Goal: Task Accomplishment & Management: Manage account settings

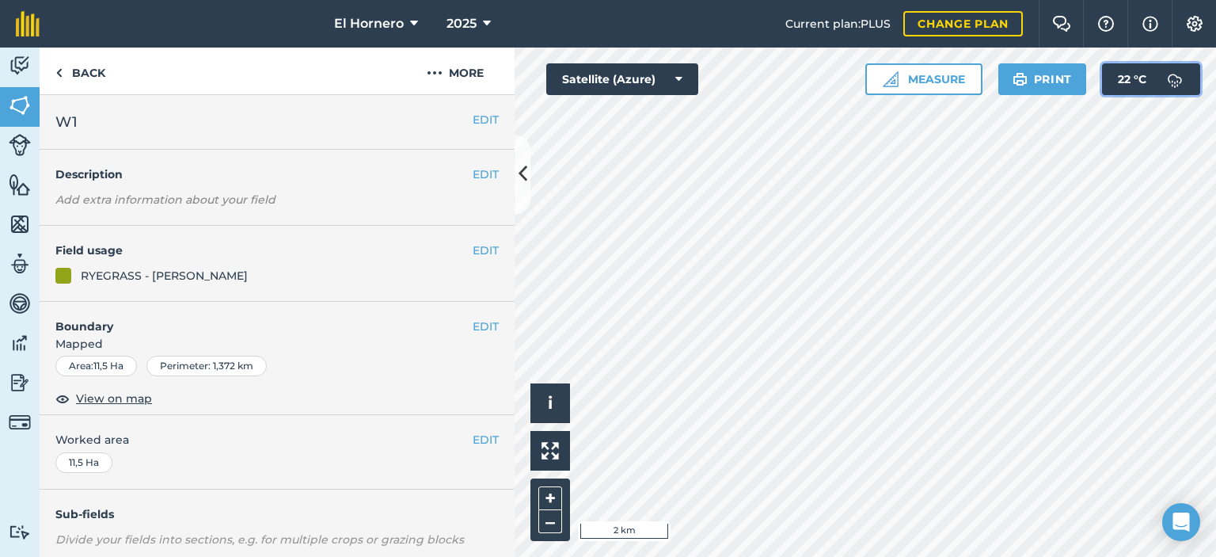
click at [1169, 78] on img at bounding box center [1175, 79] width 32 height 32
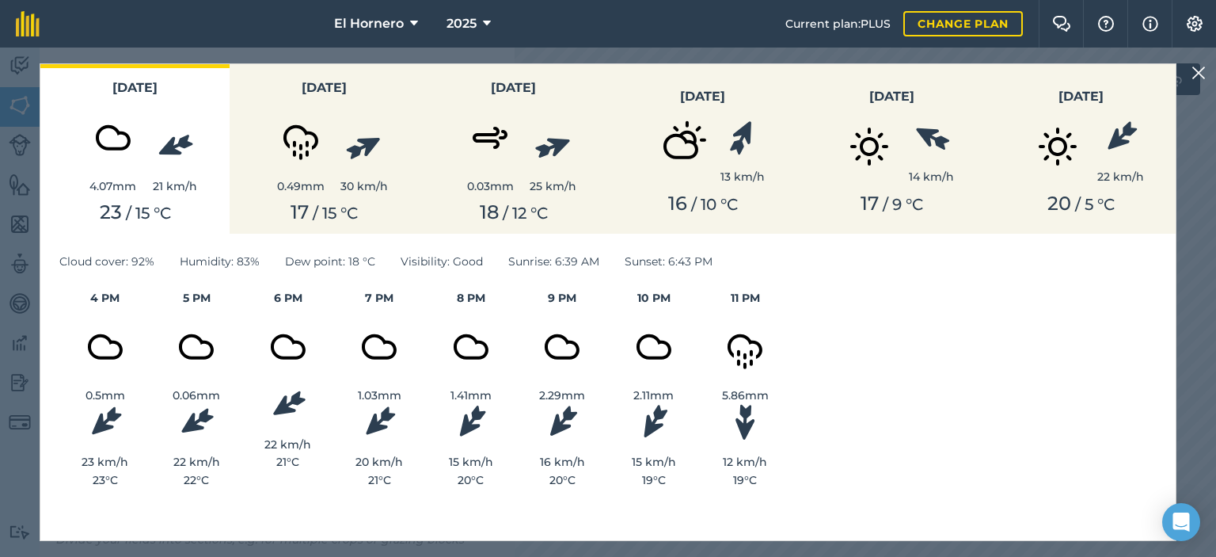
click at [1207, 67] on button at bounding box center [1198, 72] width 19 height 19
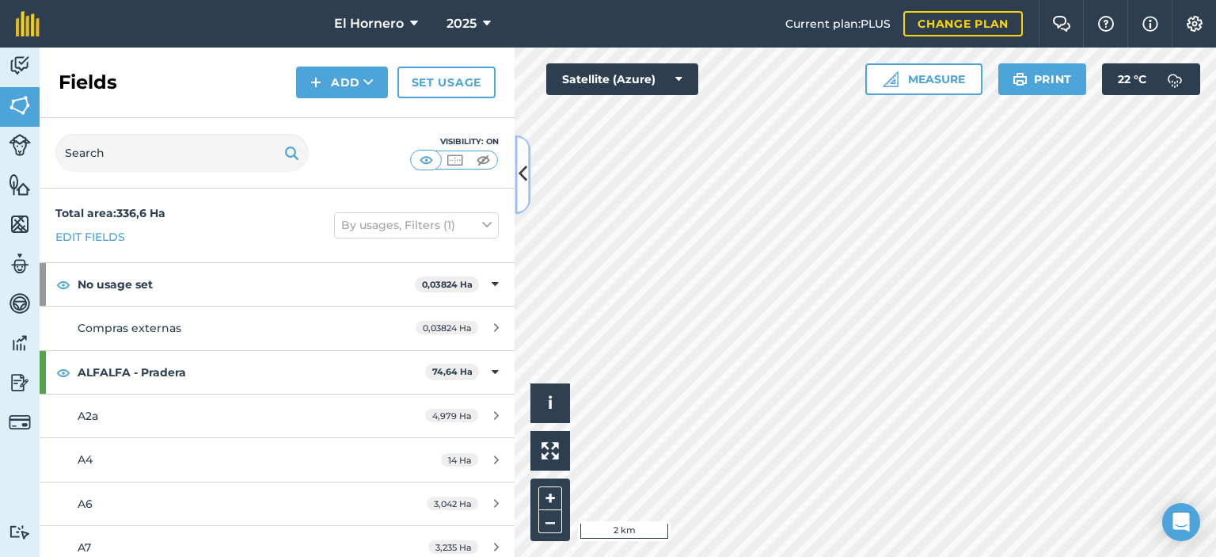
click at [526, 183] on icon at bounding box center [523, 175] width 9 height 28
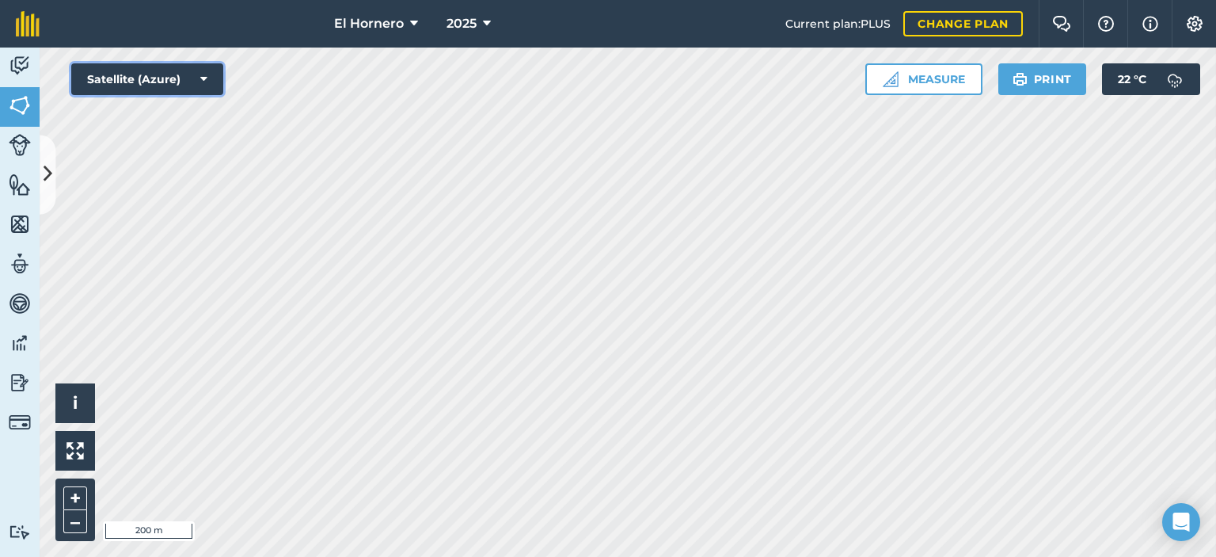
click at [221, 72] on button "Satellite (Azure)" at bounding box center [147, 79] width 152 height 32
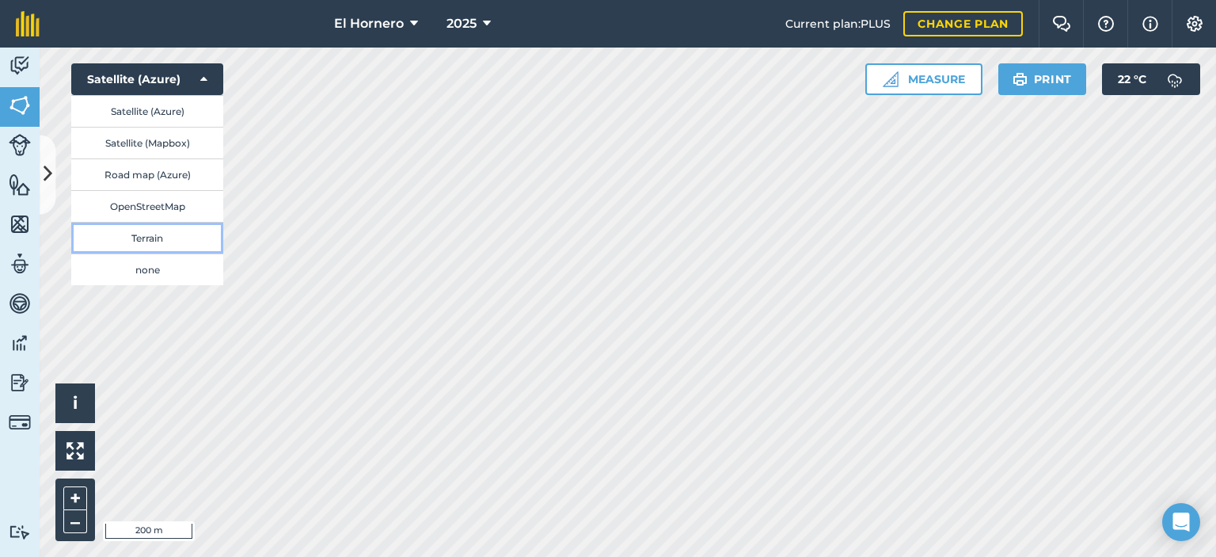
click at [161, 244] on button "Terrain" at bounding box center [147, 238] width 152 height 32
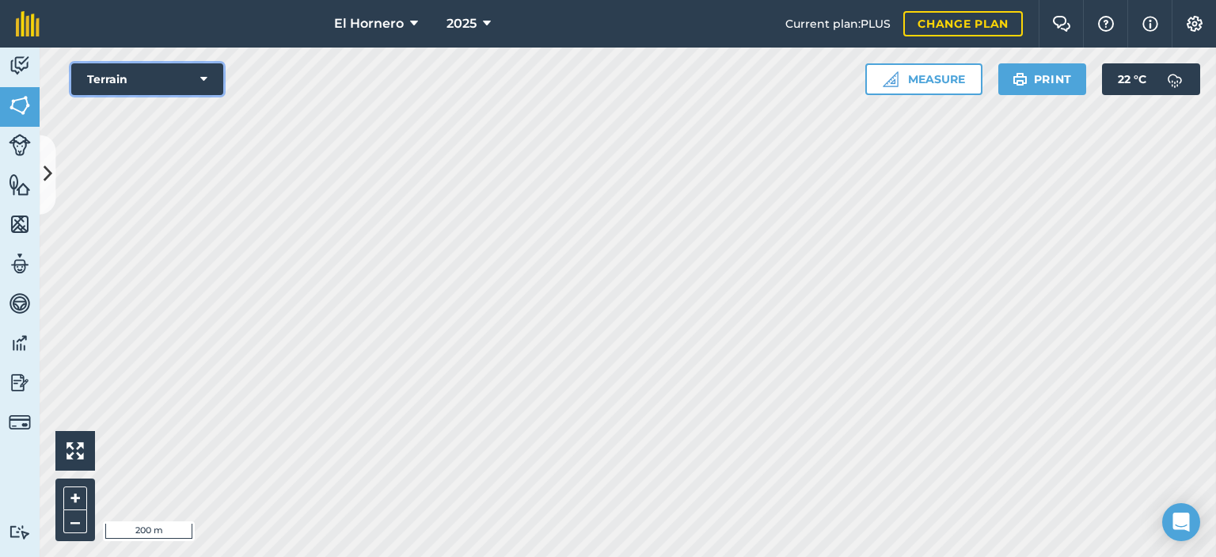
click at [197, 81] on button "Terrain" at bounding box center [147, 79] width 152 height 32
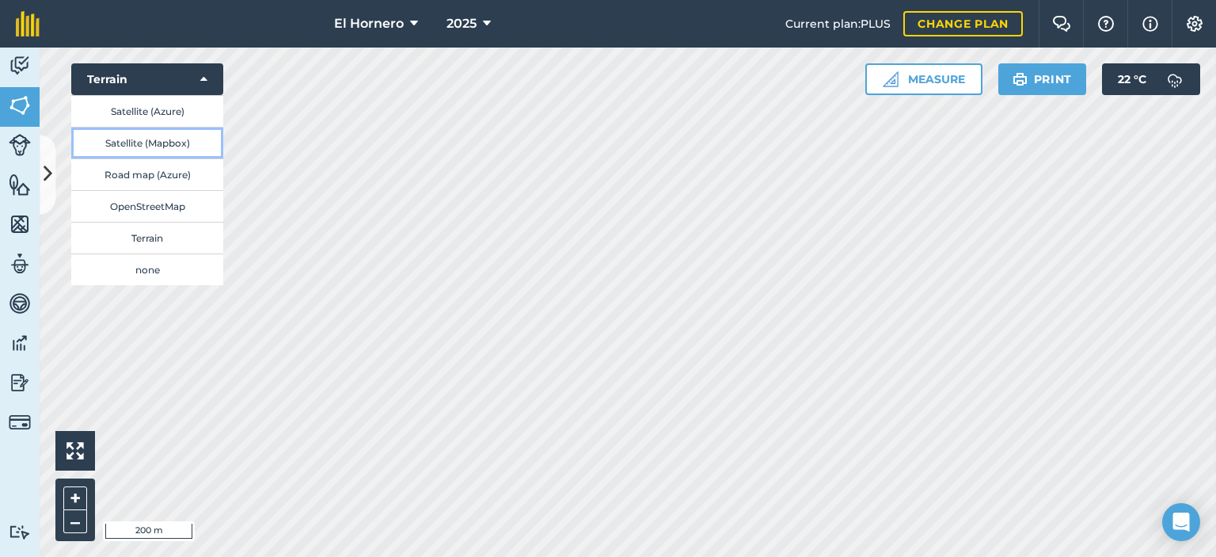
click at [164, 145] on button "Satellite (Mapbox)" at bounding box center [147, 143] width 152 height 32
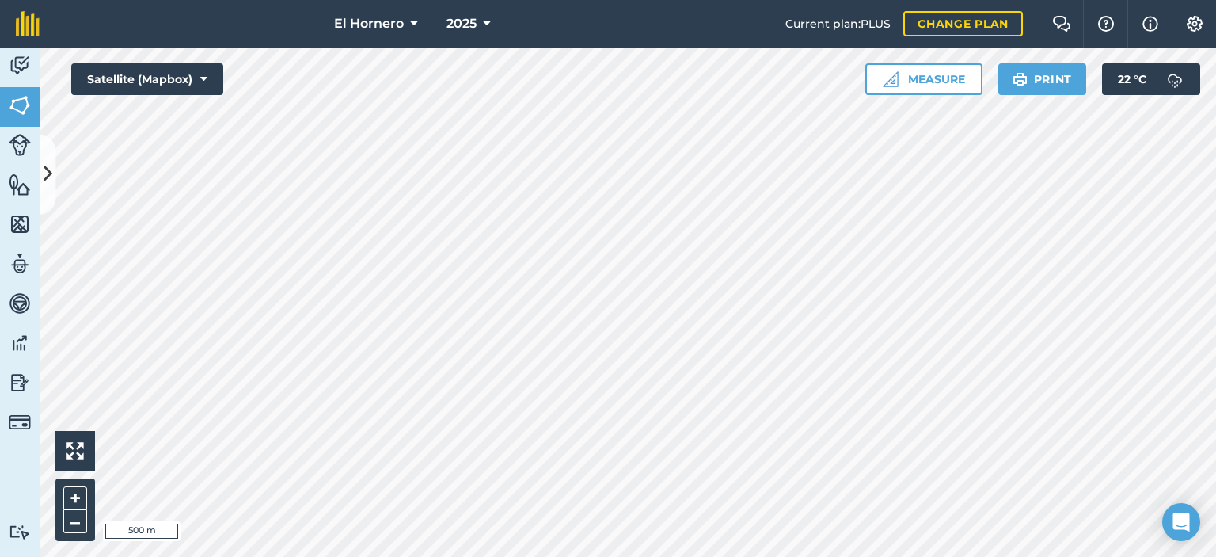
click at [595, 27] on div "El Hornero 2025 Current plan : PLUS Change plan Farm Chat Help Info Settings El…" at bounding box center [608, 278] width 1216 height 557
click at [139, 0] on html "El Hornero 2025 Current plan : PLUS Change plan Farm Chat Help Info Settings El…" at bounding box center [608, 278] width 1216 height 557
click at [154, 89] on button "Satellite (Mapbox)" at bounding box center [147, 79] width 152 height 32
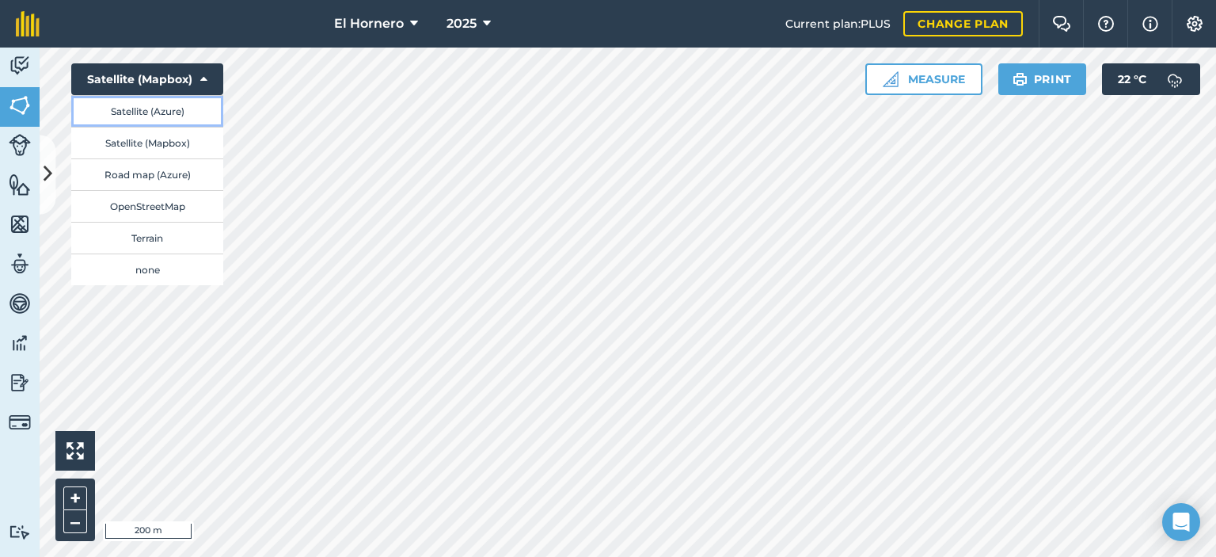
click at [165, 111] on button "Satellite (Azure)" at bounding box center [147, 111] width 152 height 32
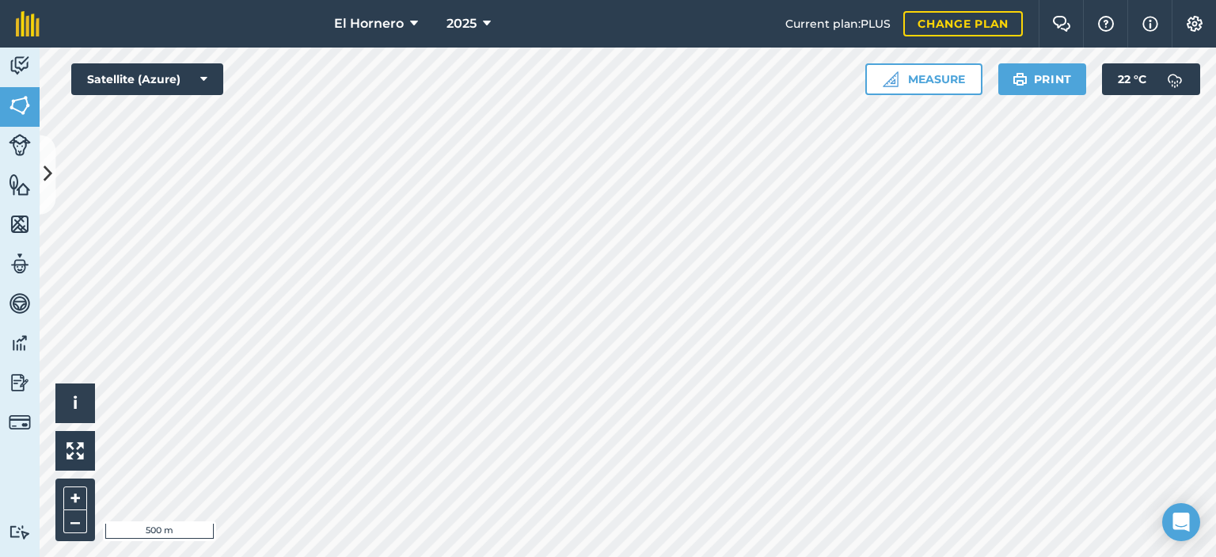
click at [476, 28] on div "El Hornero 2025 Current plan : PLUS Change plan Farm Chat Help Info Settings El…" at bounding box center [608, 278] width 1216 height 557
click at [51, 185] on icon at bounding box center [48, 175] width 9 height 28
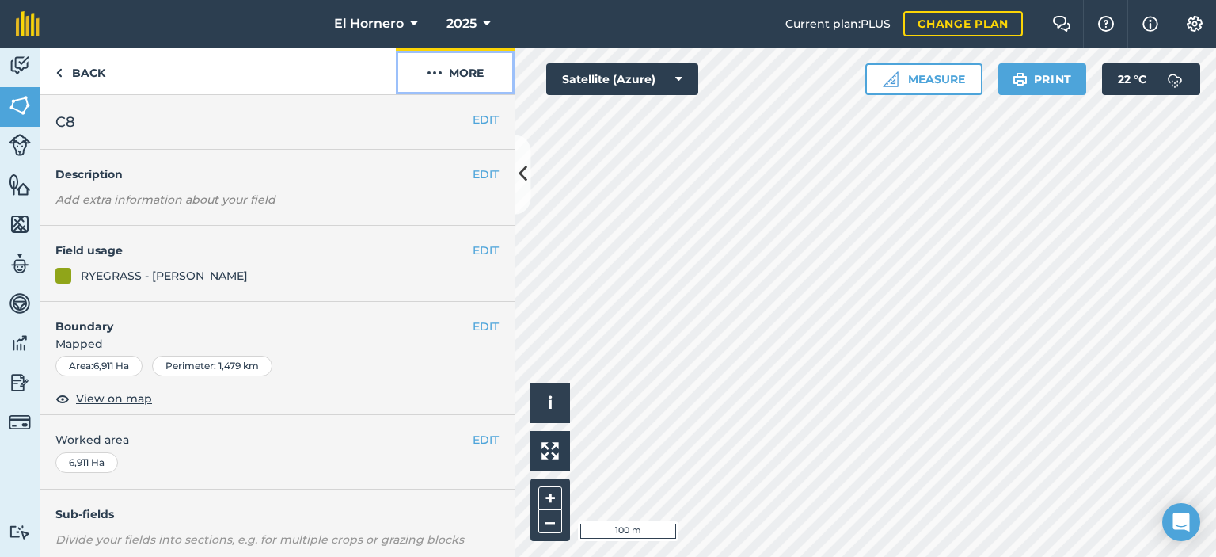
click at [473, 70] on button "More" at bounding box center [455, 71] width 119 height 47
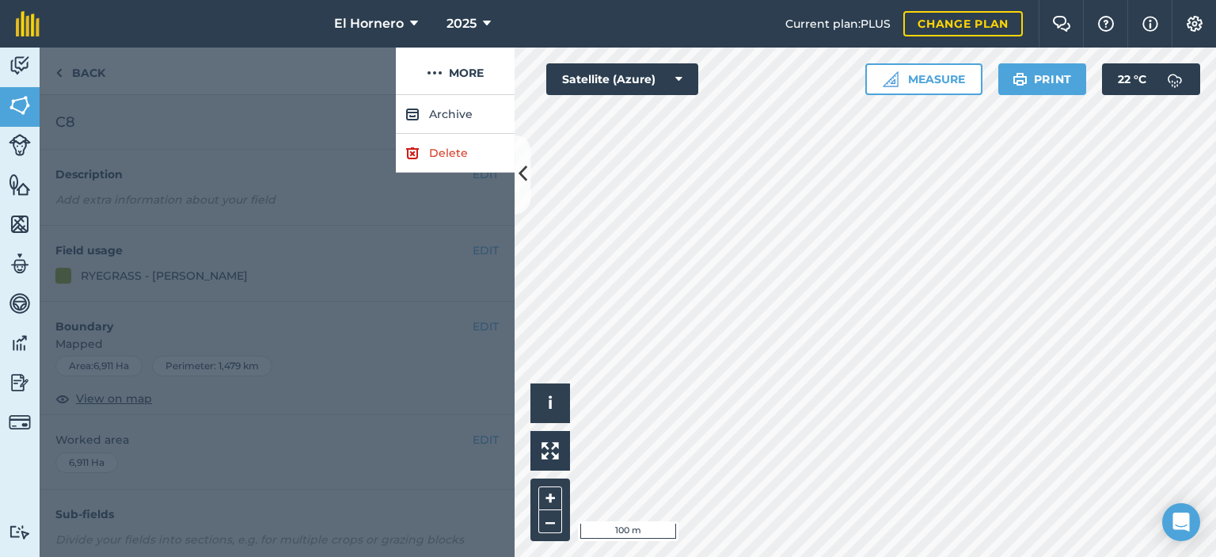
click at [358, 97] on div at bounding box center [277, 326] width 475 height 462
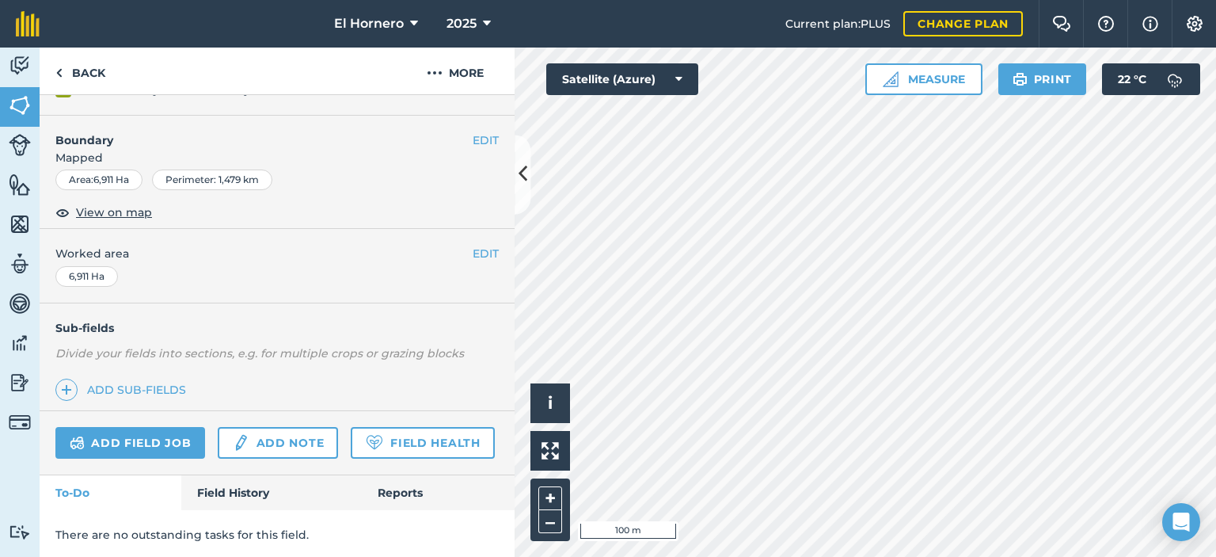
scroll to position [151, 0]
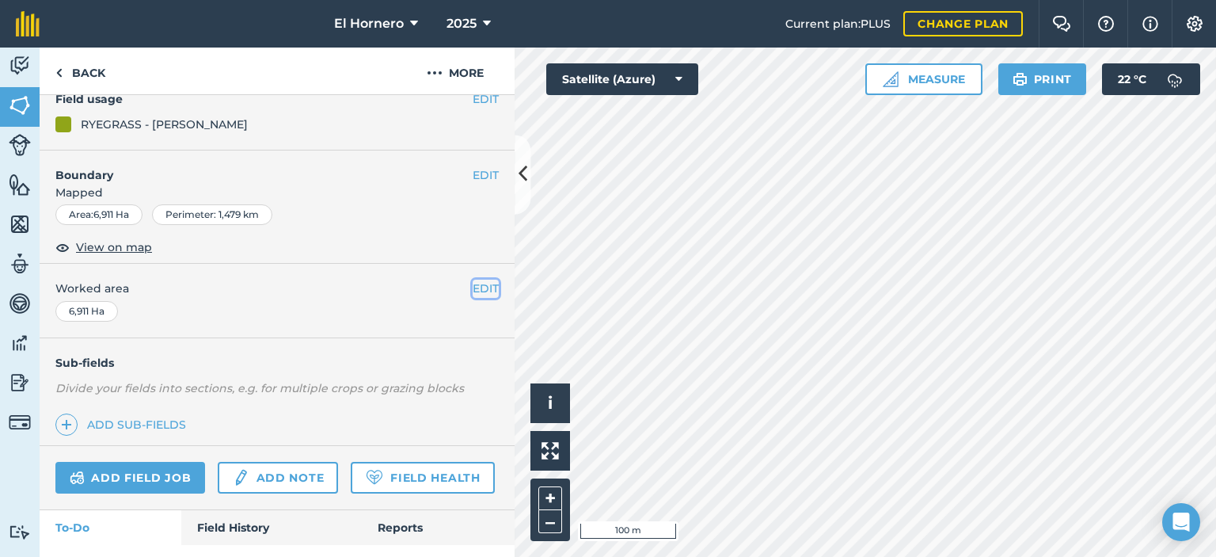
click at [473, 287] on button "EDIT" at bounding box center [486, 287] width 26 height 17
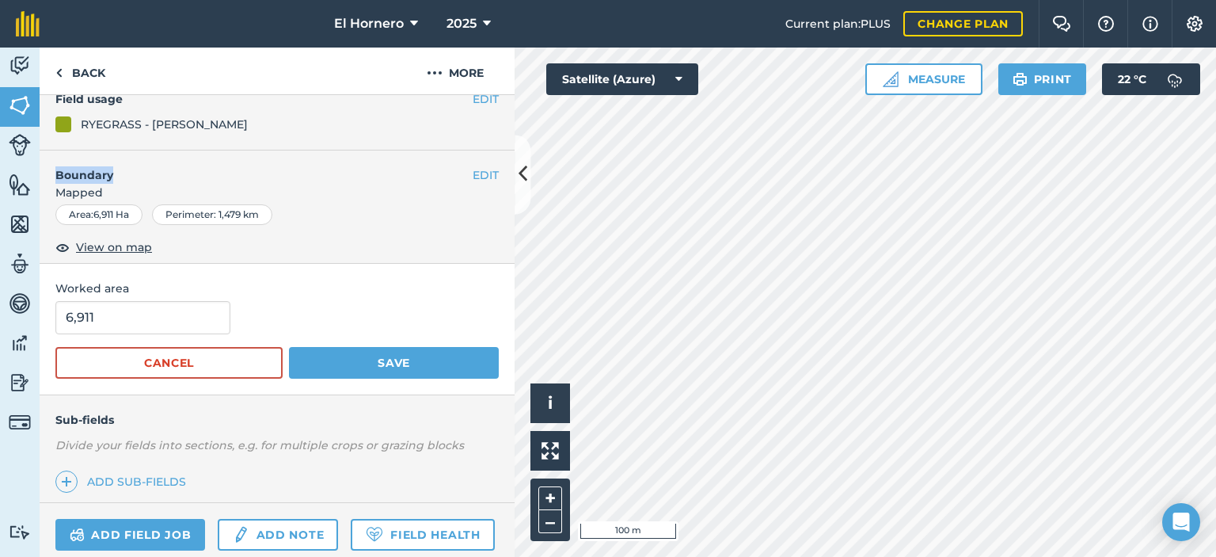
click at [460, 180] on div "EDIT Boundary Mapped Area : 6,911 Ha Perimeter : 1,479 km View on map" at bounding box center [277, 207] width 475 height 114
click at [473, 171] on button "EDIT" at bounding box center [486, 174] width 26 height 17
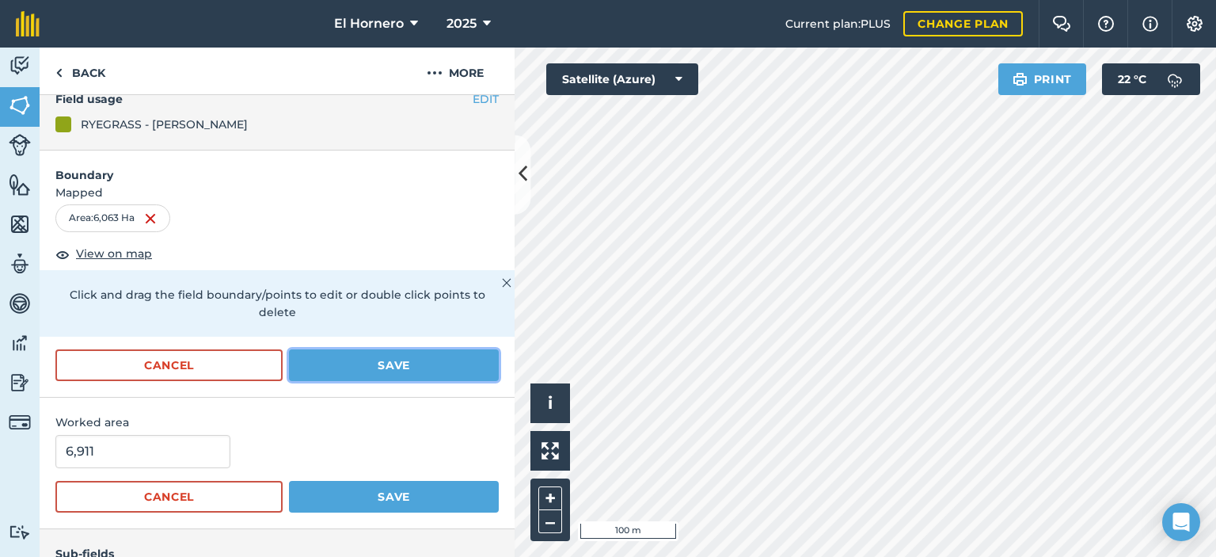
click at [403, 356] on button "Save" at bounding box center [394, 365] width 210 height 32
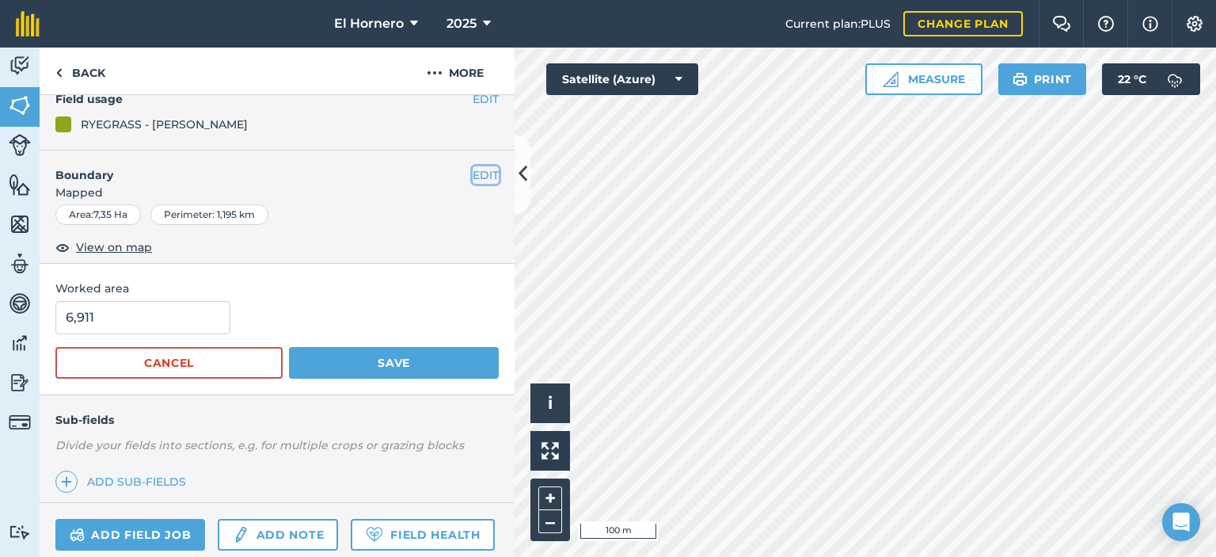
click at [473, 170] on button "EDIT" at bounding box center [486, 174] width 26 height 17
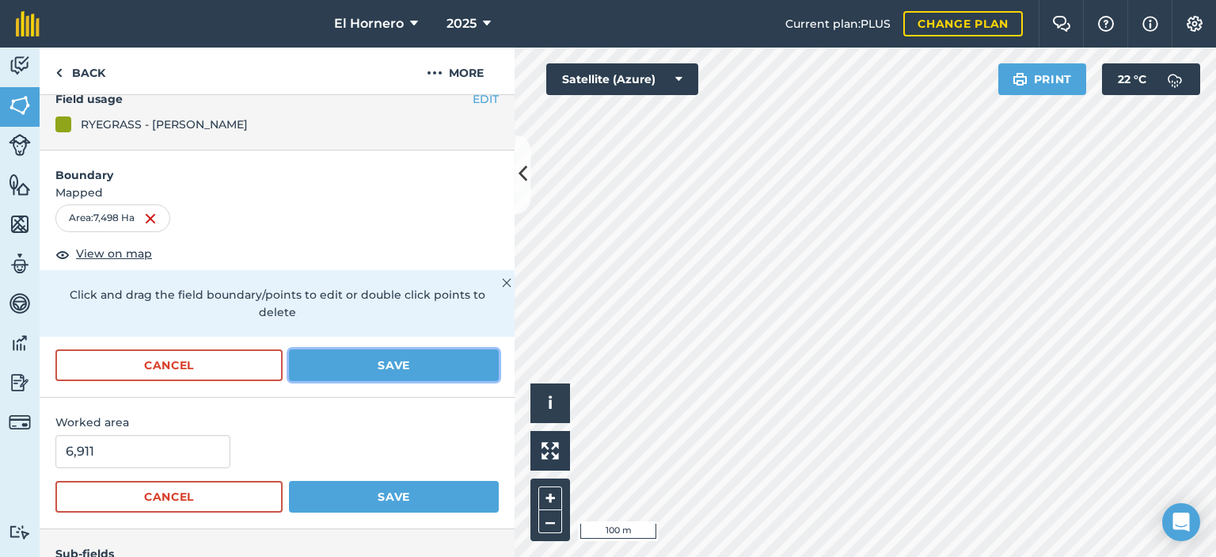
click at [436, 357] on button "Save" at bounding box center [394, 365] width 210 height 32
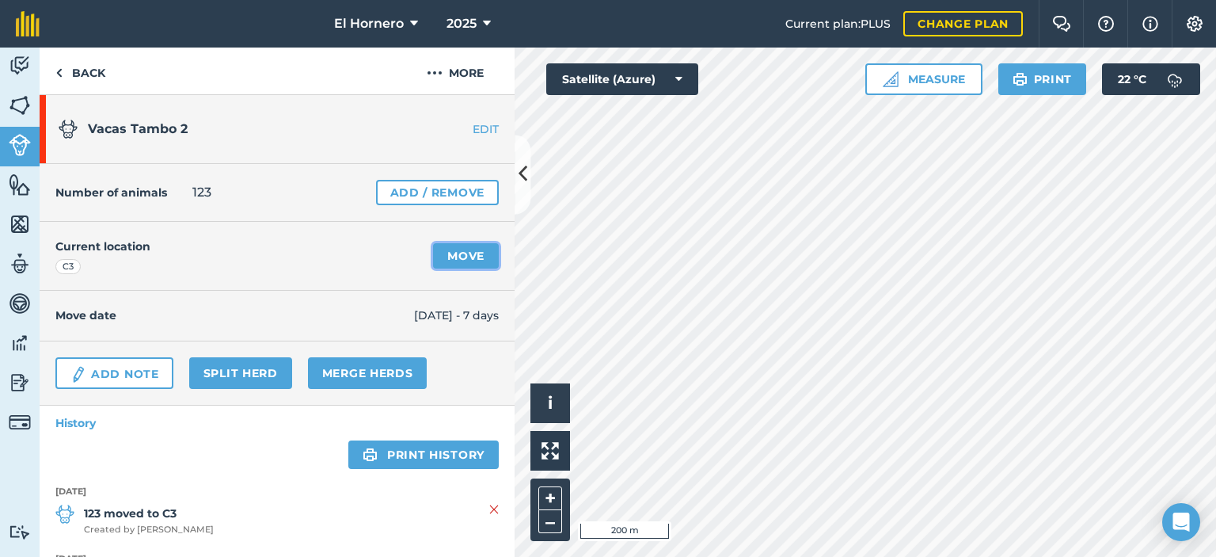
click at [438, 249] on link "Move" at bounding box center [466, 255] width 66 height 25
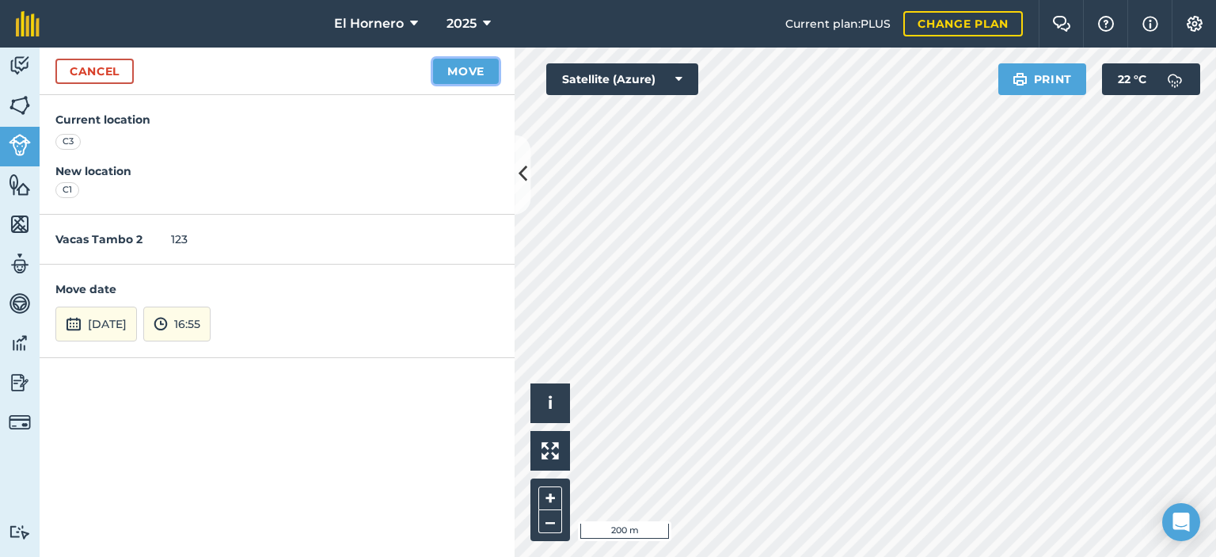
click at [494, 82] on button "Move" at bounding box center [466, 71] width 66 height 25
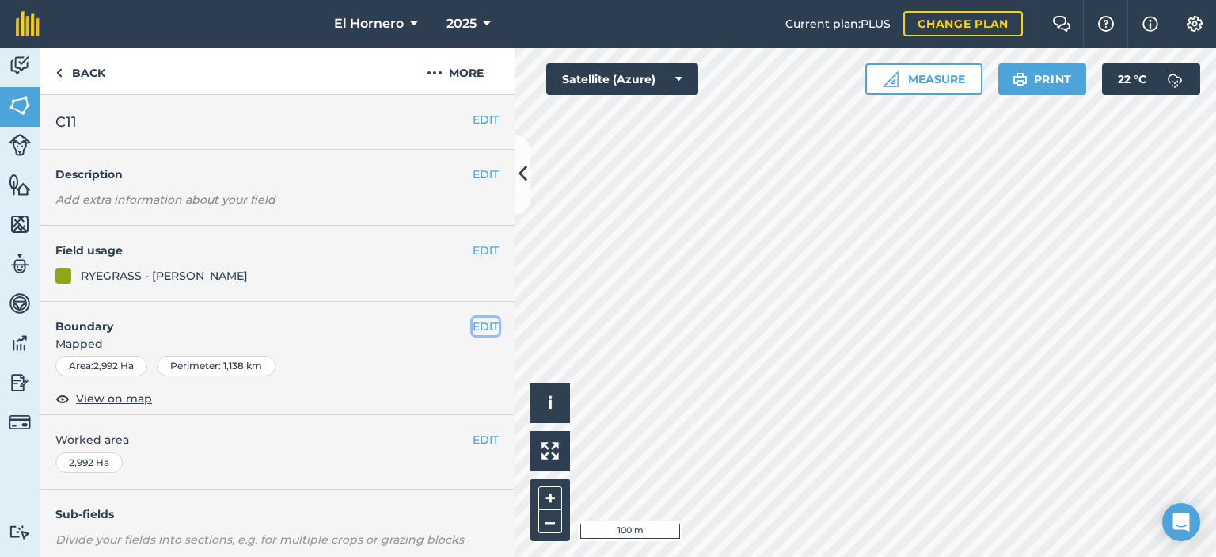
click at [477, 324] on button "EDIT" at bounding box center [486, 325] width 26 height 17
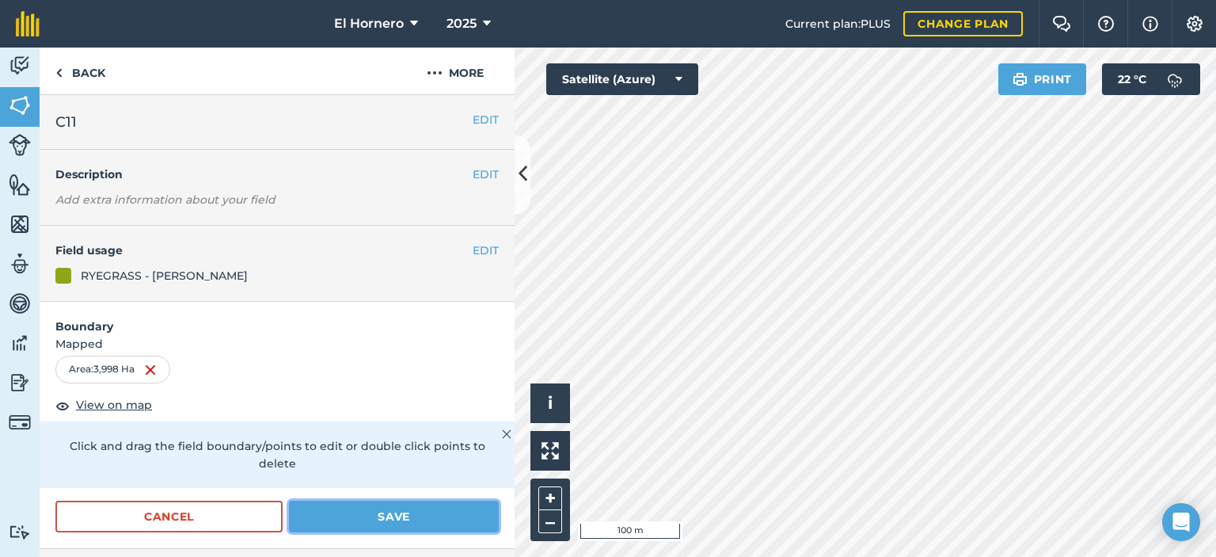
click at [354, 515] on button "Save" at bounding box center [394, 516] width 210 height 32
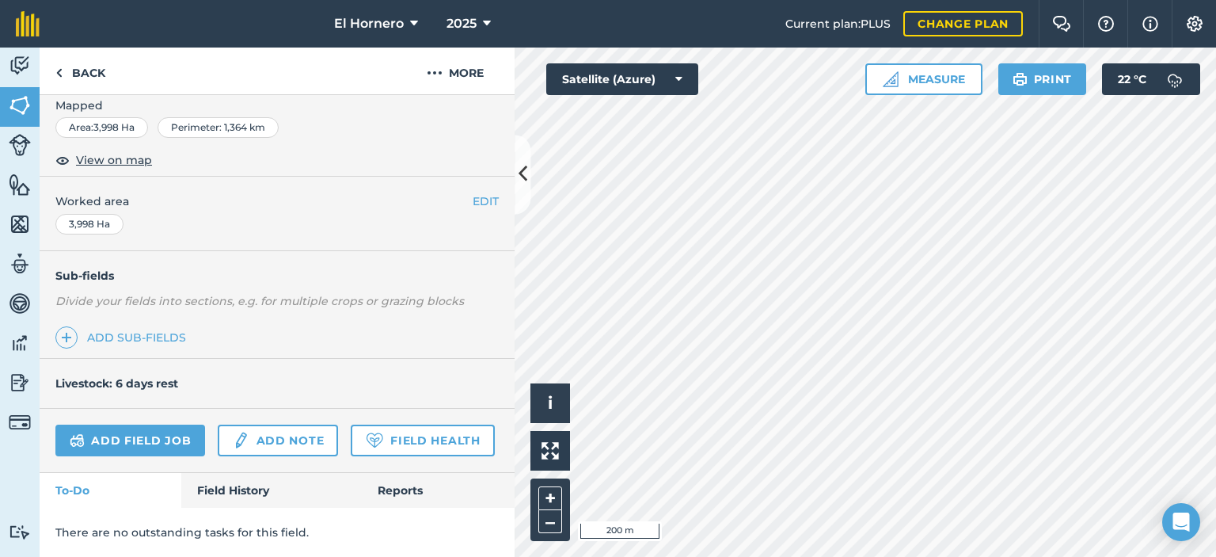
scroll to position [280, 0]
click at [19, 113] on img at bounding box center [20, 105] width 22 height 24
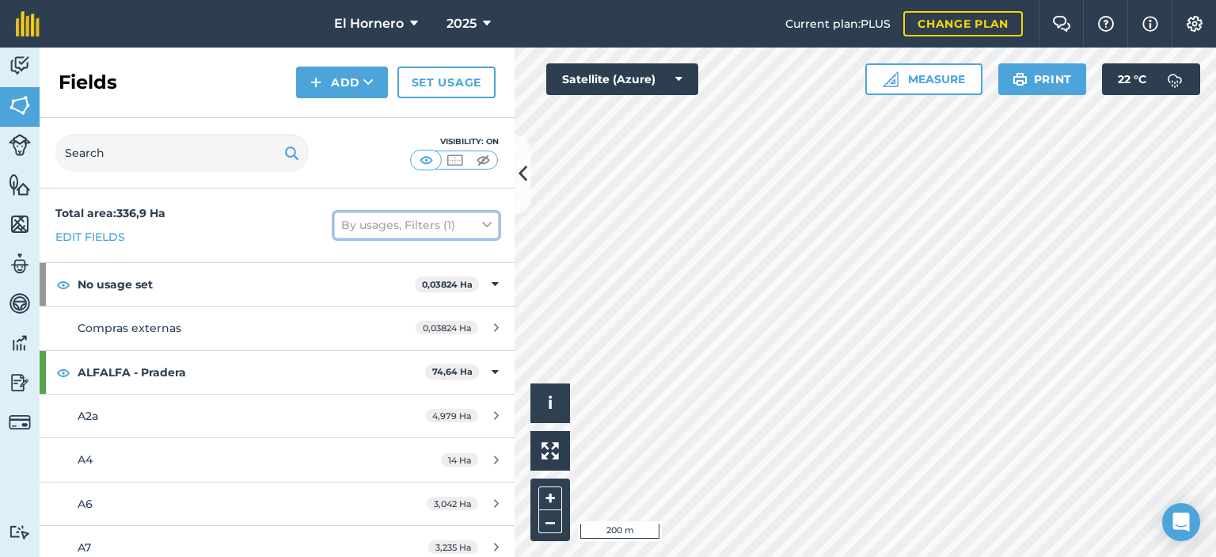
click at [411, 224] on button "By usages, Filters (1)" at bounding box center [416, 224] width 165 height 25
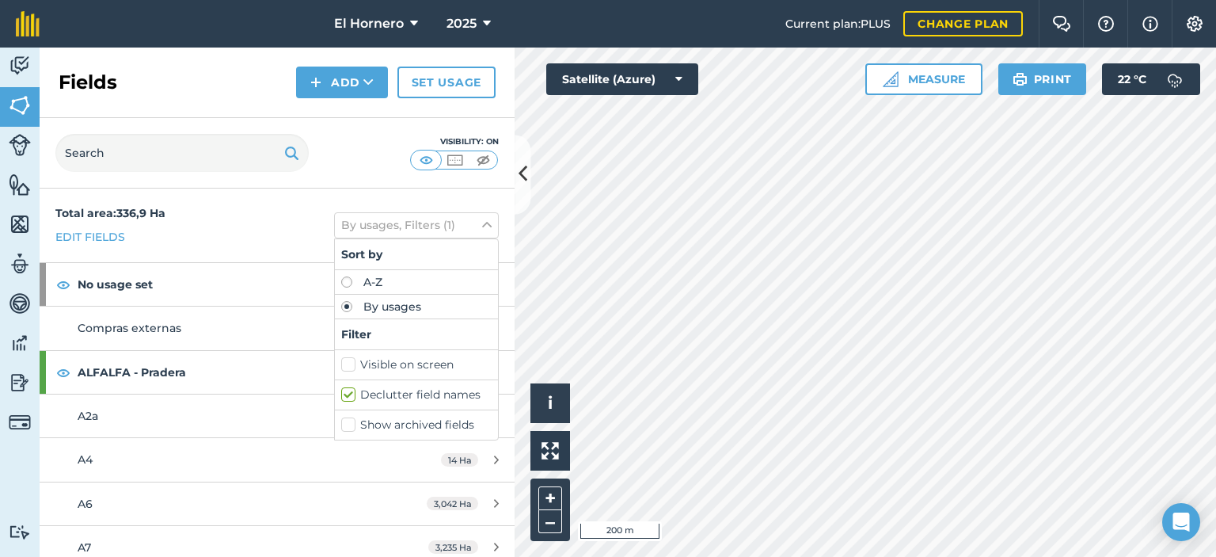
click at [361, 291] on div "A-Z" at bounding box center [416, 282] width 163 height 25
click at [352, 280] on label "A-Z" at bounding box center [416, 281] width 150 height 11
radio input "true"
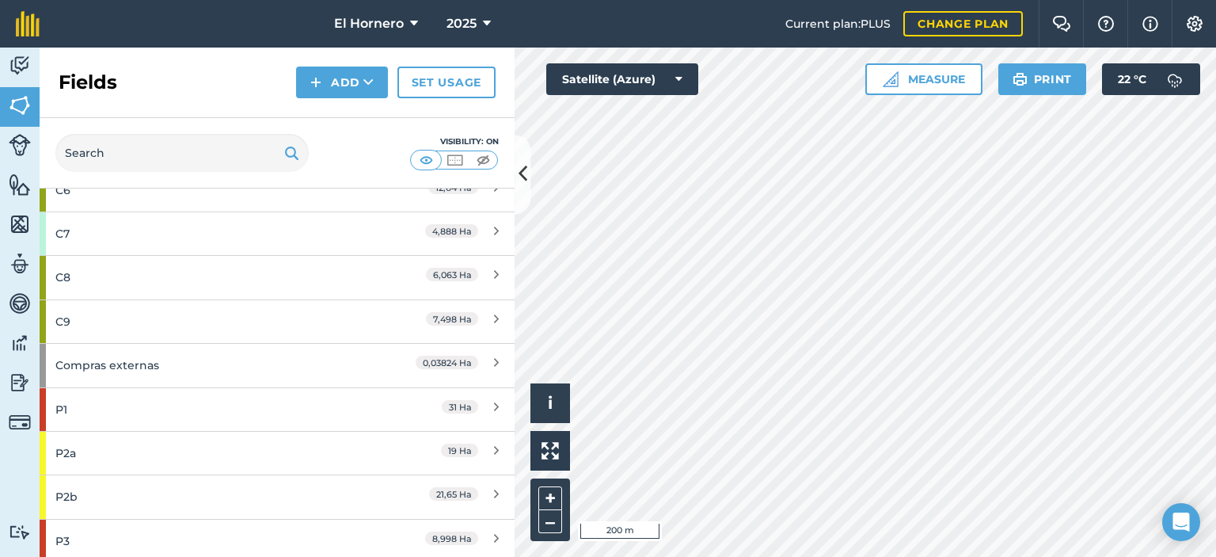
scroll to position [1504, 0]
